Goal: Check status

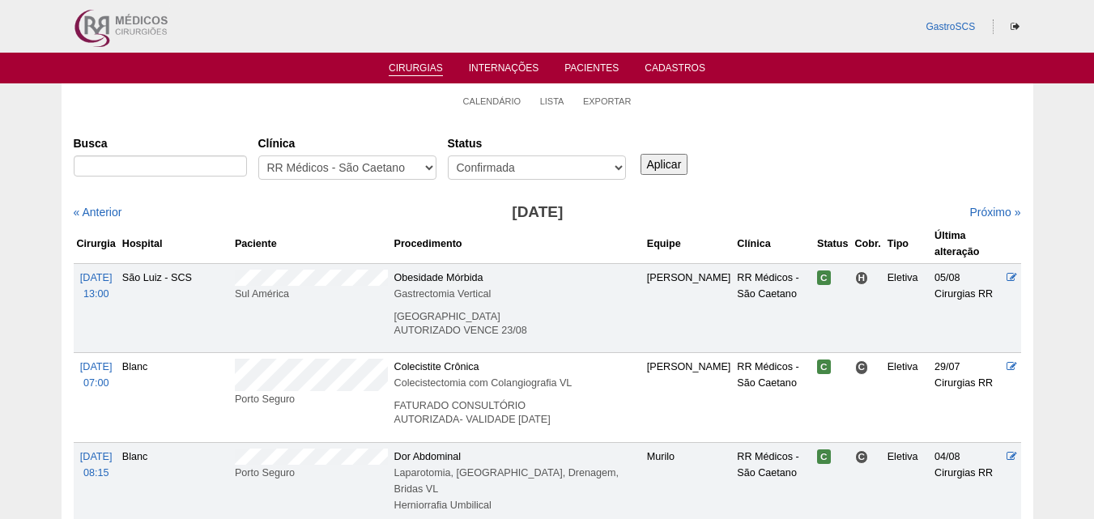
click at [664, 162] on input "Aplicar" at bounding box center [665, 164] width 48 height 21
click at [519, 169] on select "- Qualquer - Reservada Confirmada Suspensa Cancelada" at bounding box center [537, 168] width 178 height 24
select select "All"
click at [448, 156] on select "- Qualquer - Reservada Confirmada Suspensa Cancelada" at bounding box center [537, 168] width 178 height 24
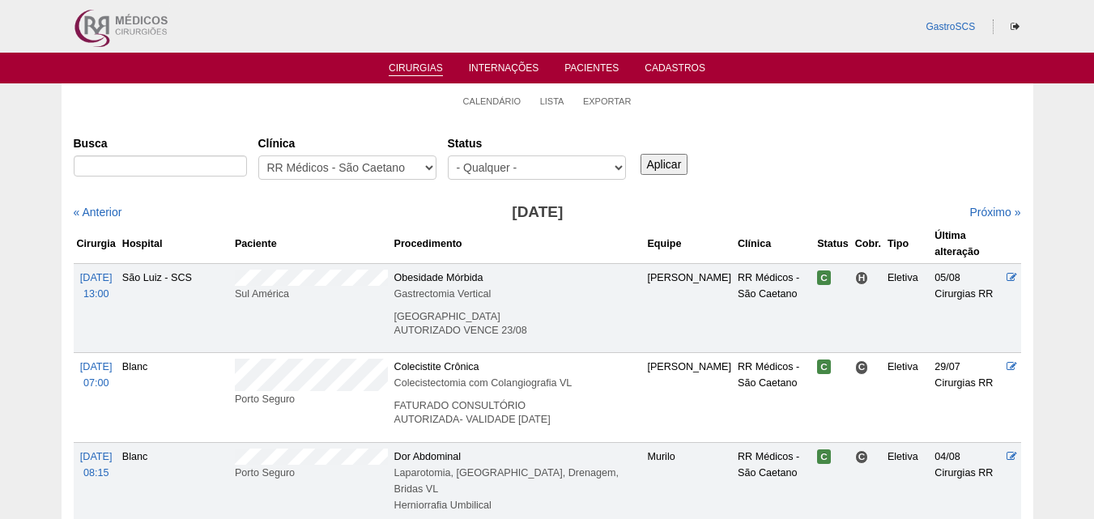
click at [677, 156] on input "Aplicar" at bounding box center [665, 164] width 48 height 21
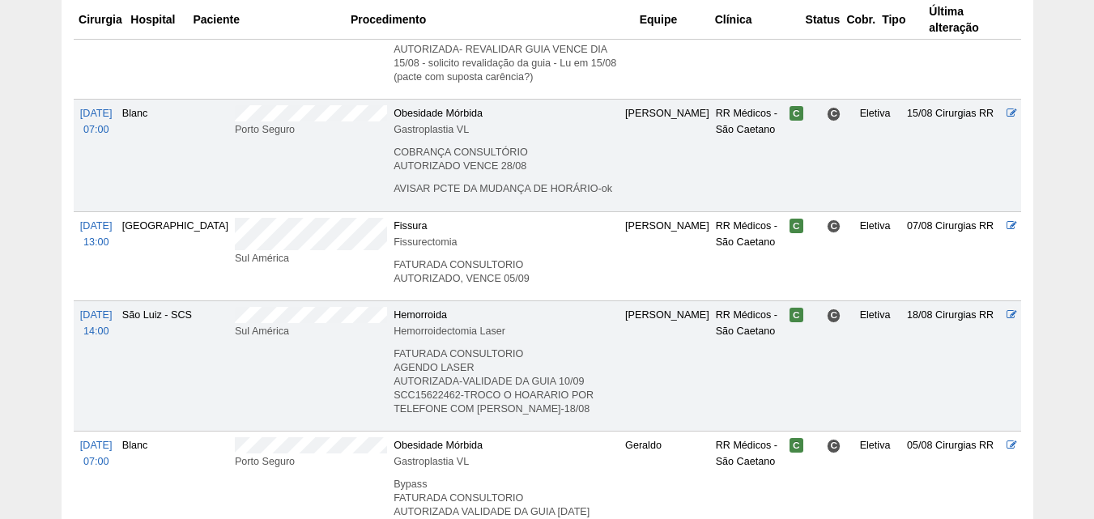
scroll to position [1539, 0]
